Goal: Check status: Check status

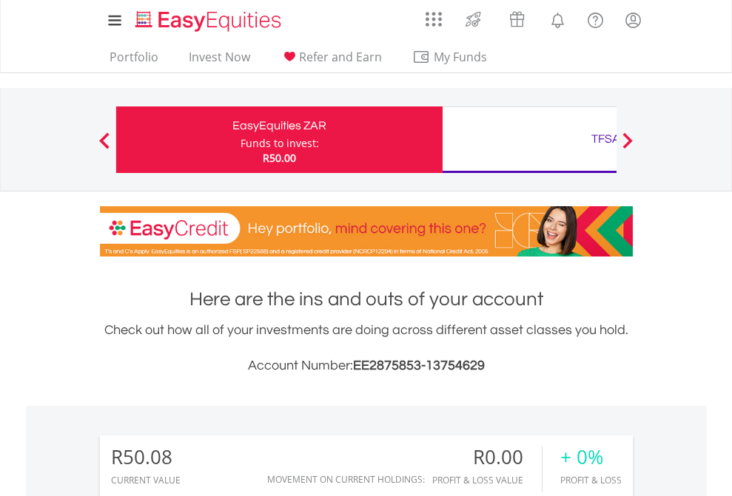
scroll to position [142, 232]
click at [240, 140] on div "Funds to invest:" at bounding box center [279, 143] width 78 height 15
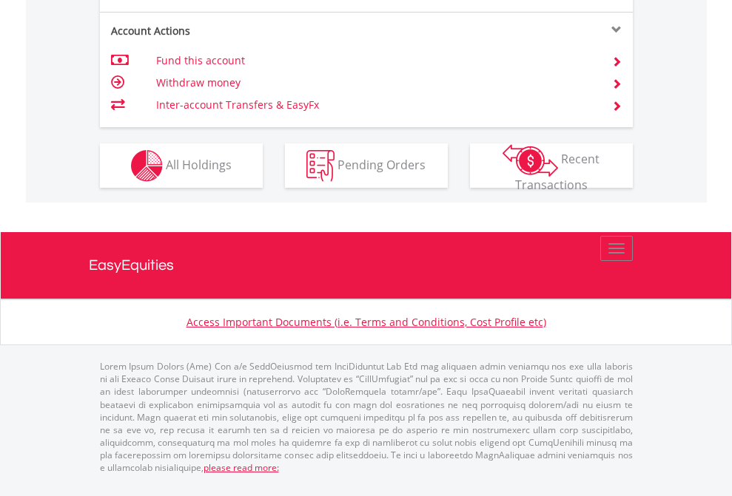
scroll to position [1418, 0]
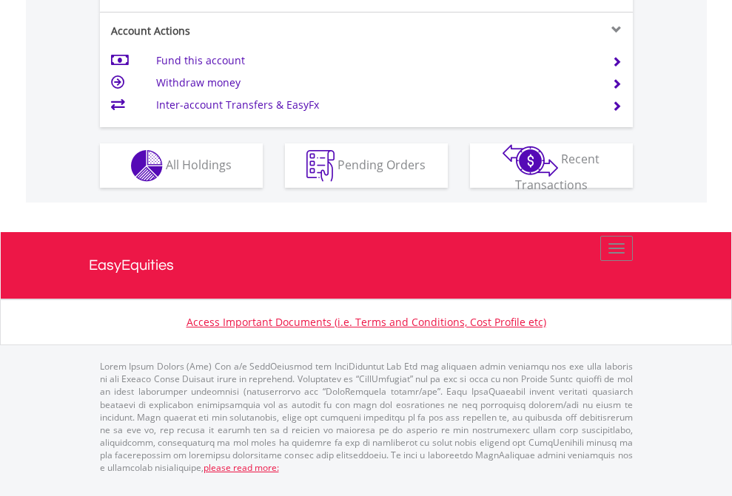
scroll to position [1389, 0]
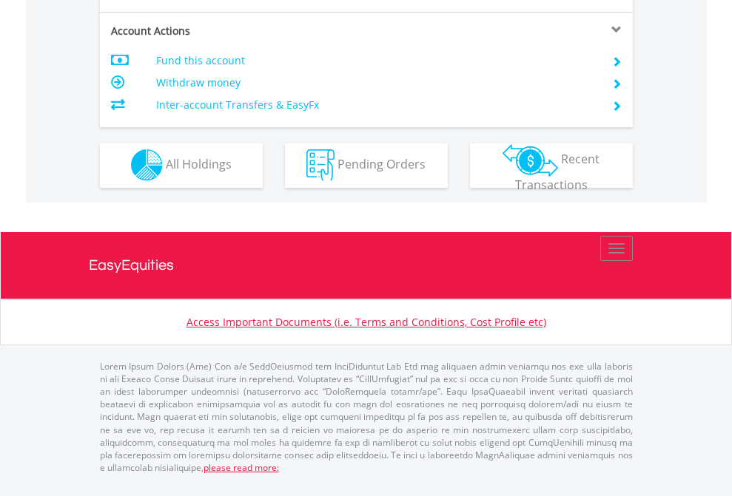
scroll to position [1384, 0]
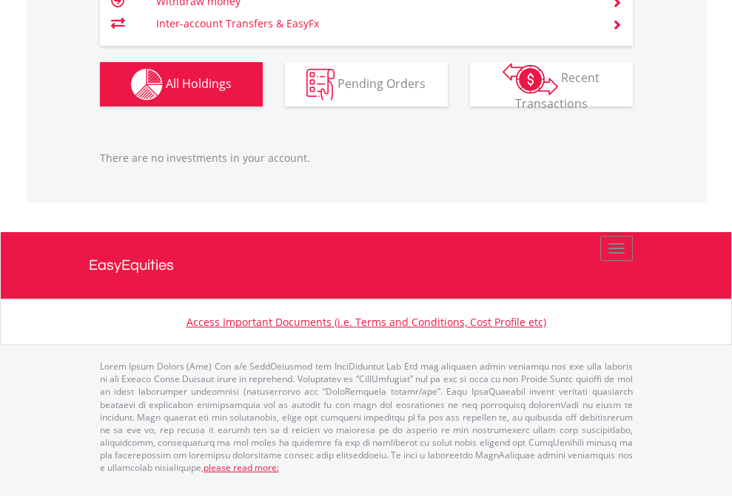
scroll to position [142, 232]
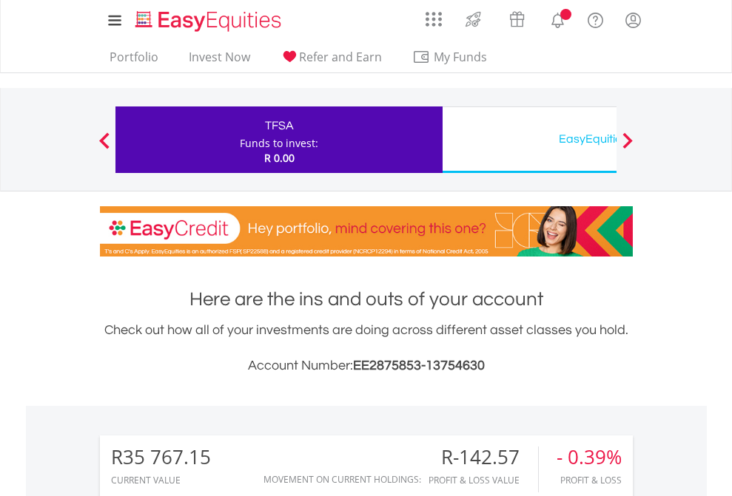
scroll to position [142, 232]
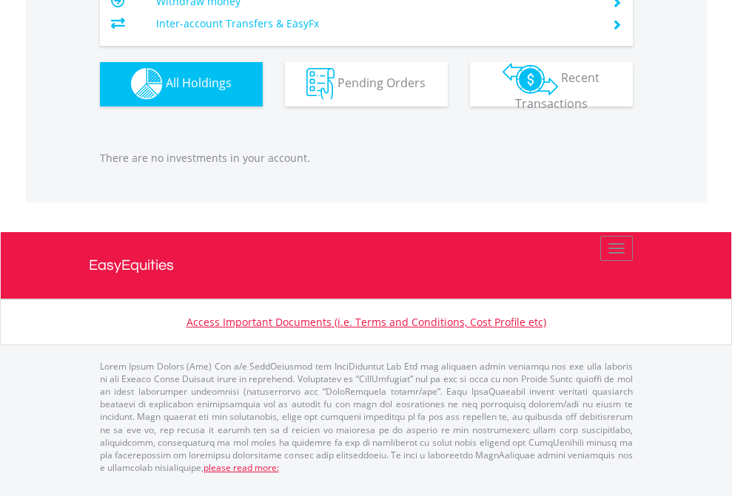
scroll to position [142, 232]
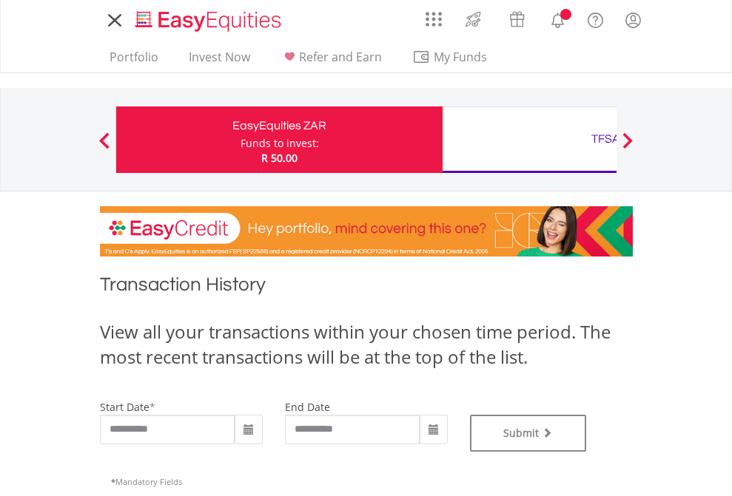
type input "**********"
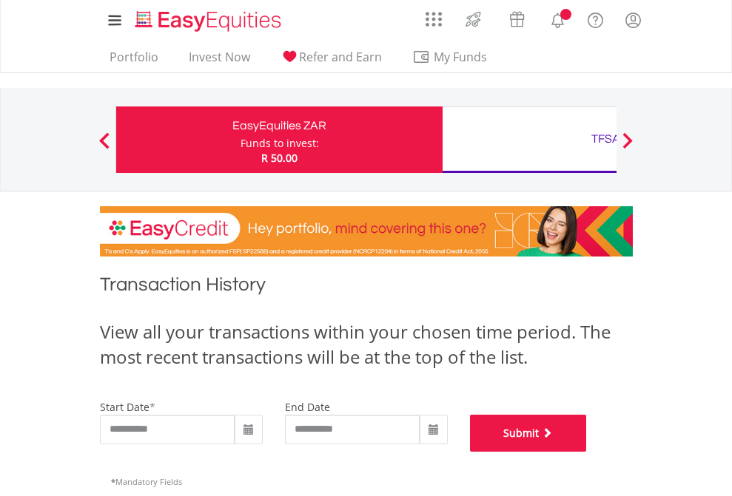
click at [587, 452] on button "Submit" at bounding box center [528, 433] width 117 height 37
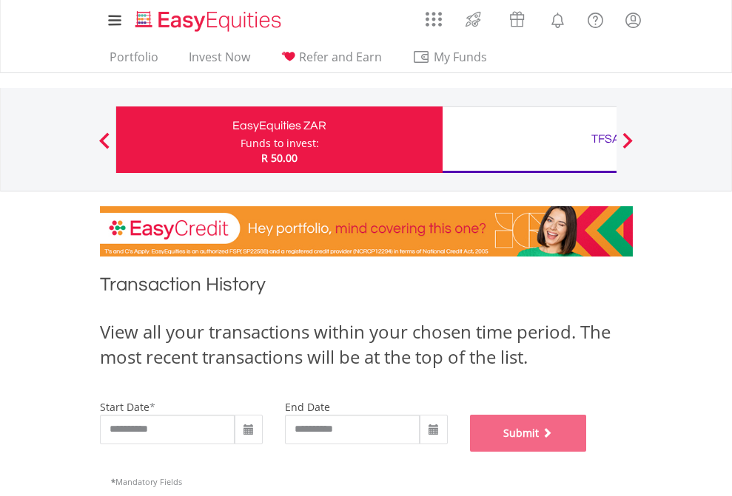
scroll to position [600, 0]
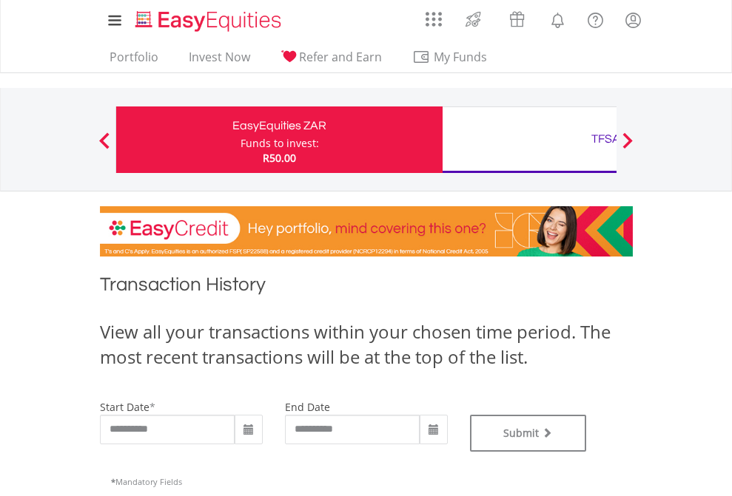
click at [529, 140] on div "TFSA" at bounding box center [605, 139] width 309 height 21
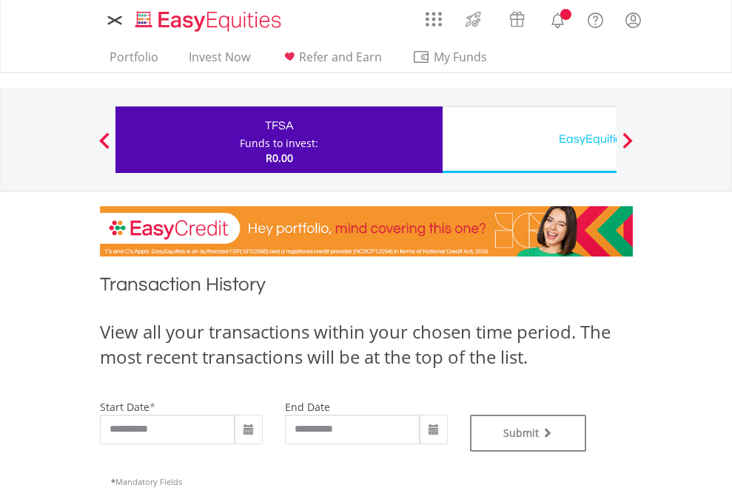
type input "**********"
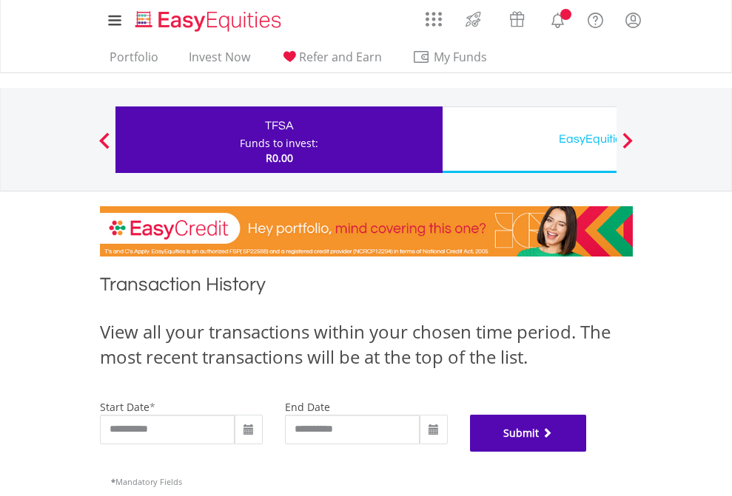
click at [587, 452] on button "Submit" at bounding box center [528, 433] width 117 height 37
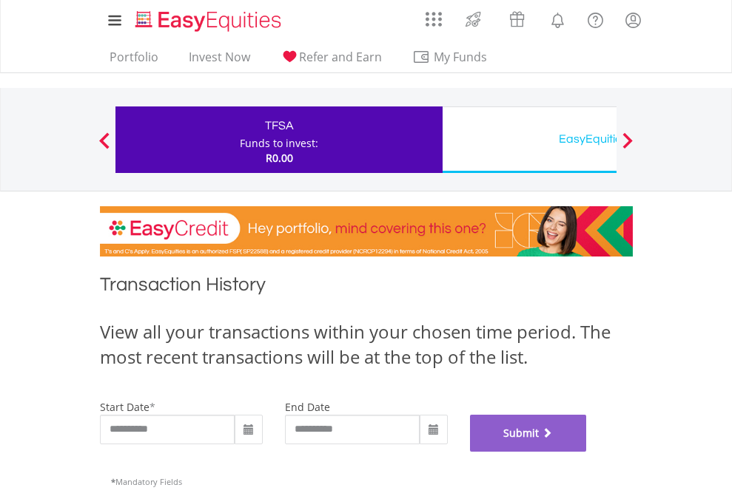
scroll to position [600, 0]
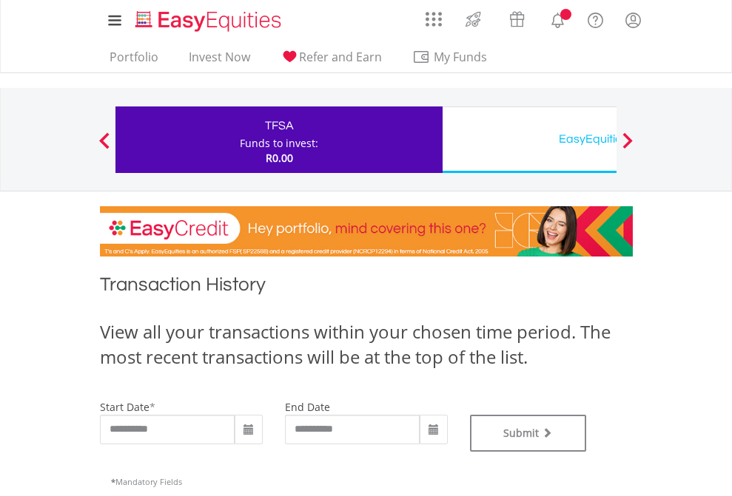
click at [529, 140] on div "EasyEquities USD" at bounding box center [605, 139] width 309 height 21
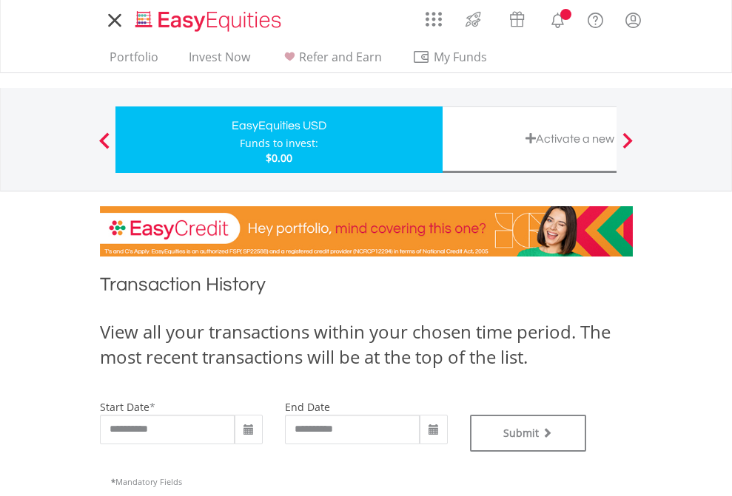
type input "**********"
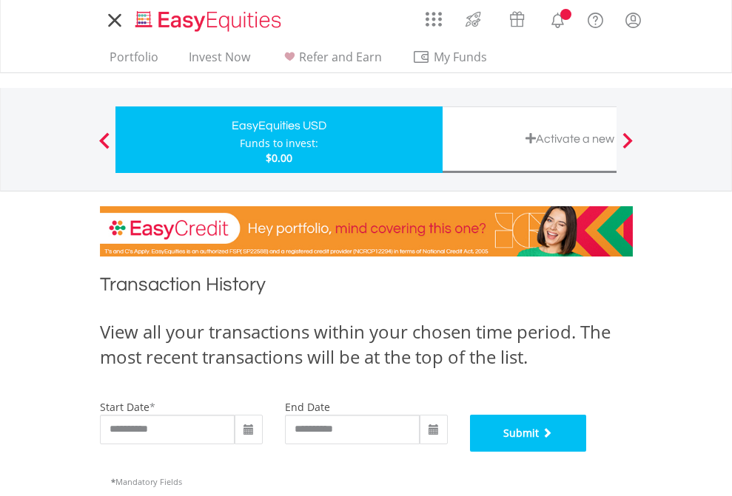
click at [587, 452] on button "Submit" at bounding box center [528, 433] width 117 height 37
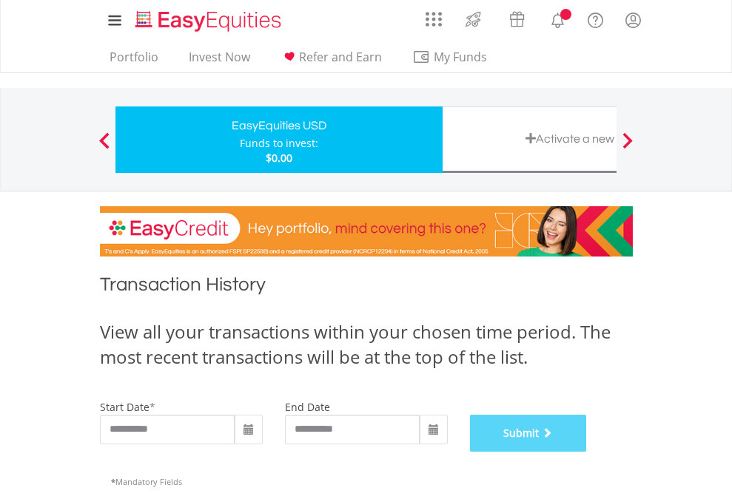
scroll to position [600, 0]
